Goal: Task Accomplishment & Management: Complete application form

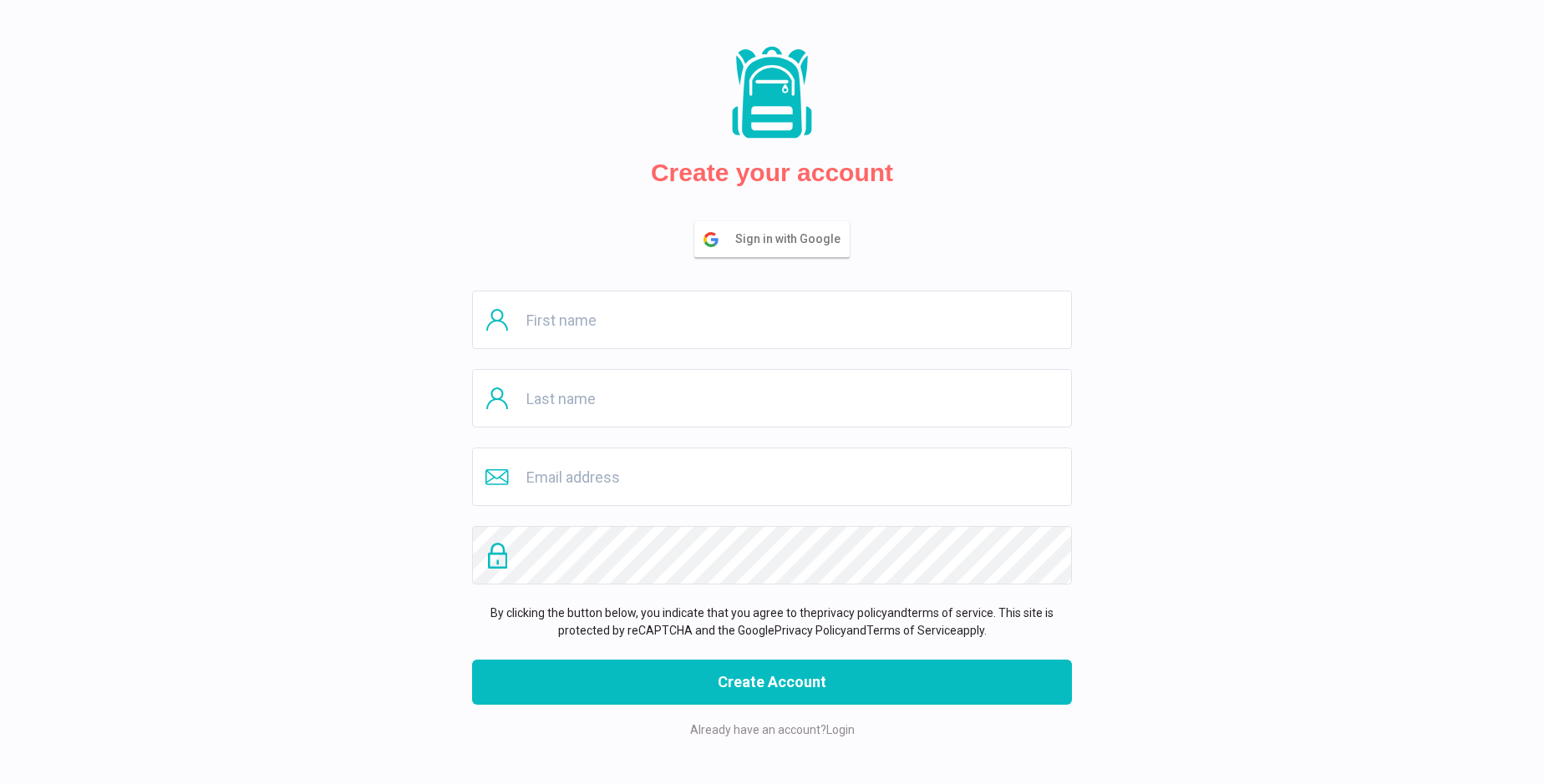
click at [772, 320] on input "text" at bounding box center [772, 320] width 599 height 59
type input "Oral"
click at [772, 398] on input "text" at bounding box center [772, 398] width 599 height 59
type input "Cartwright"
click at [772, 477] on input "email" at bounding box center [772, 477] width 599 height 59
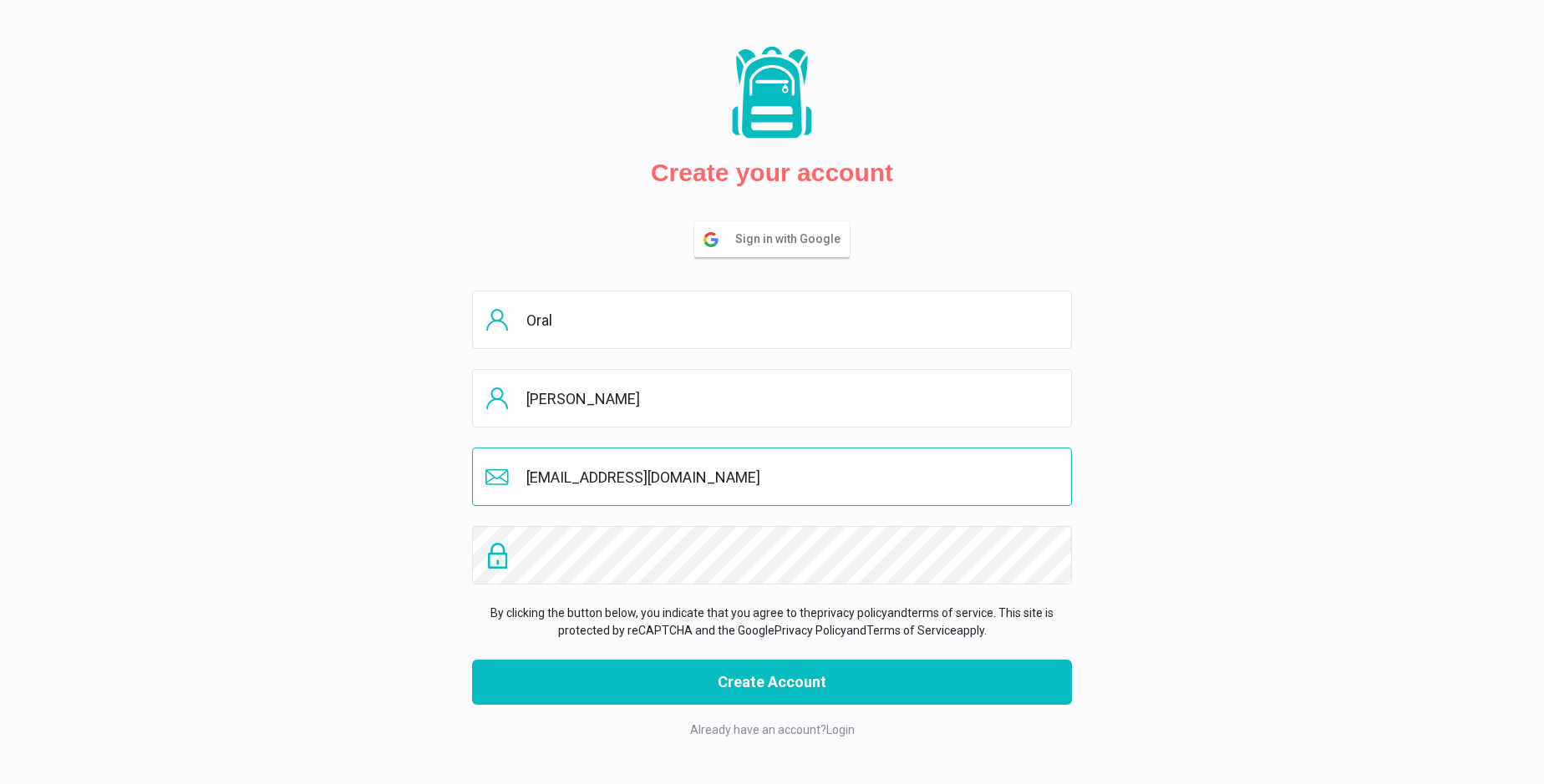
type input "shelbydomond@gmail.com"
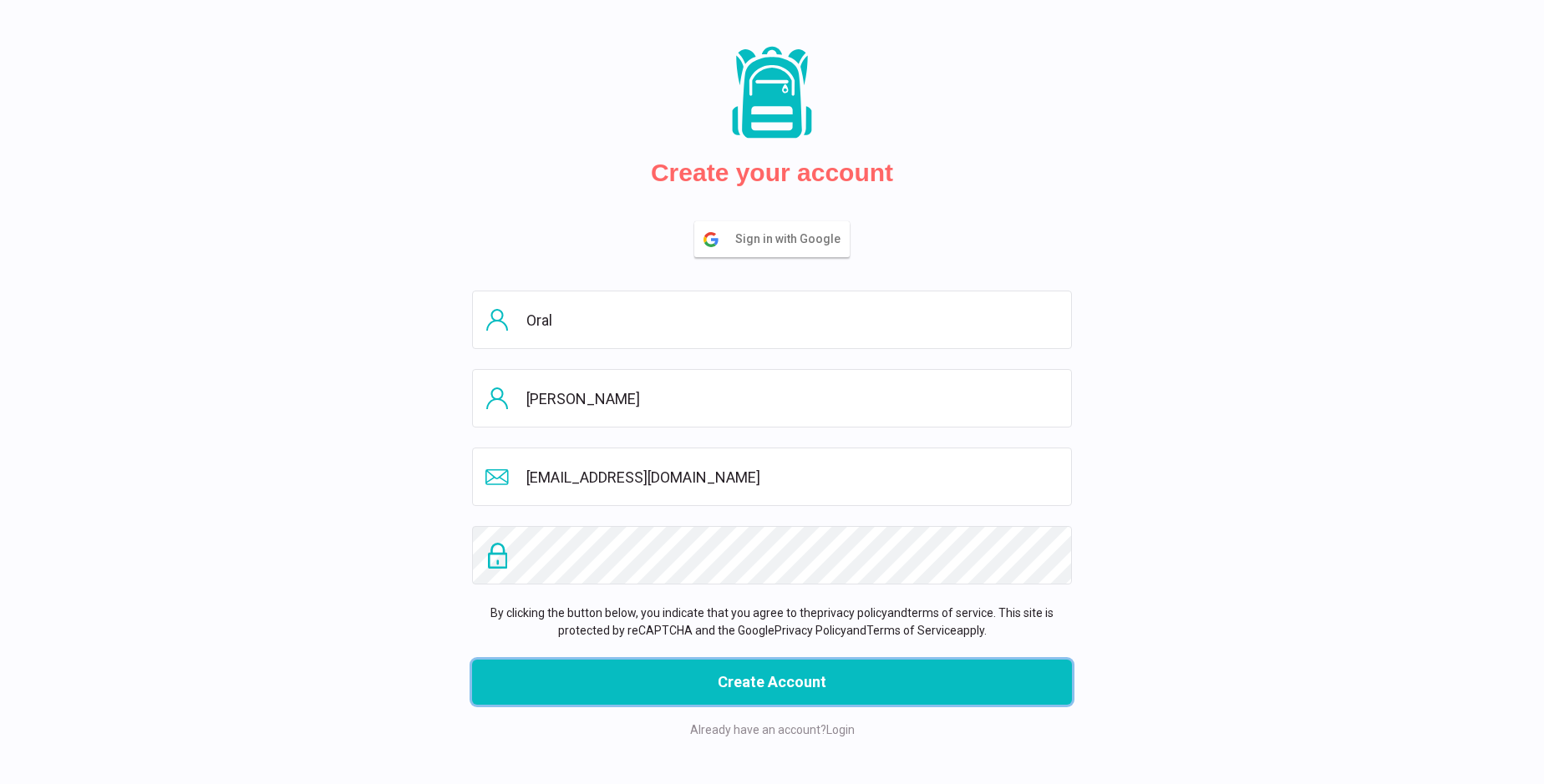
click at [772, 682] on button "Create Account" at bounding box center [772, 682] width 599 height 45
